Goal: Information Seeking & Learning: Learn about a topic

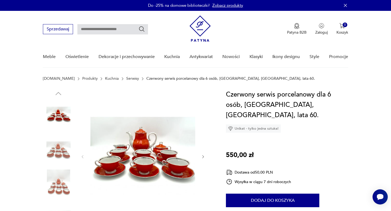
click at [112, 28] on input "text" at bounding box center [112, 29] width 71 height 10
paste input "**********"
type input "**********"
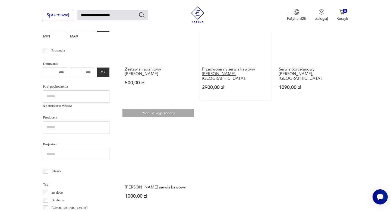
scroll to position [137, 0]
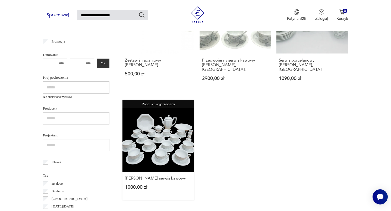
click at [172, 141] on link "Produkt wyprzedany [PERSON_NAME] serwis kawowy 1000,00 zł" at bounding box center [157, 150] width 71 height 100
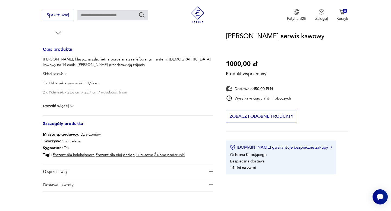
scroll to position [206, 0]
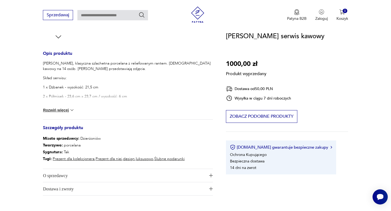
click at [63, 109] on button "Rozwiń więcej" at bounding box center [59, 110] width 32 height 5
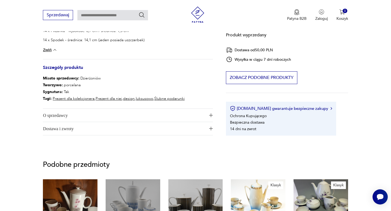
scroll to position [300, 0]
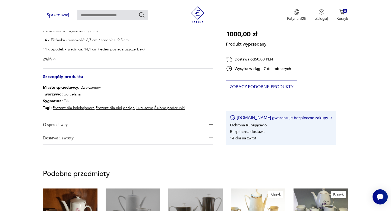
click at [112, 129] on span "O sprzedawcy" at bounding box center [124, 124] width 162 height 13
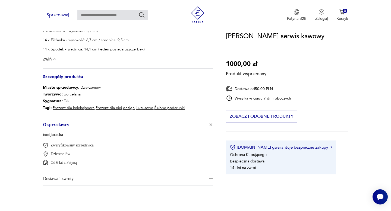
click at [84, 182] on span "Dostawa i zwroty" at bounding box center [124, 178] width 162 height 13
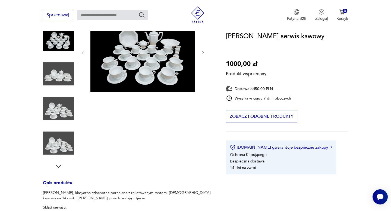
scroll to position [0, 0]
